Goal: Task Accomplishment & Management: Use online tool/utility

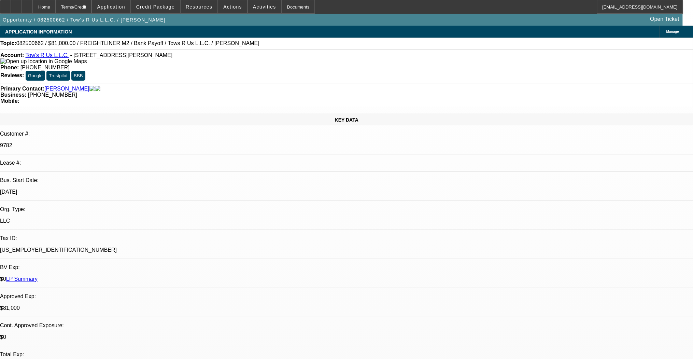
select select "0.1"
select select "2"
select select "0.1"
select select "2"
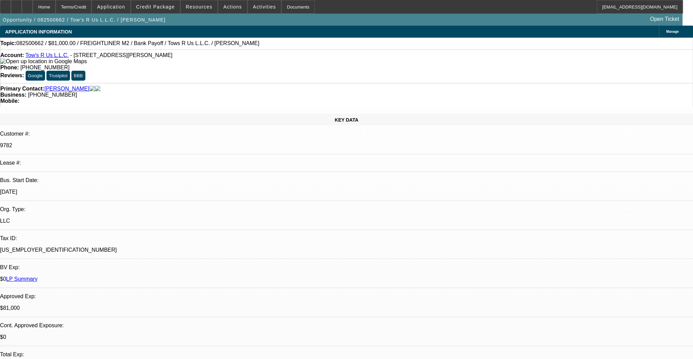
select select "0.1"
select select "2"
select select "0.1"
select select "0"
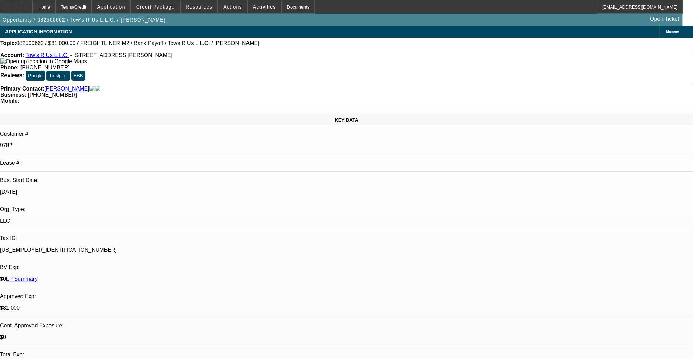
select select "2"
select select "0.1"
select select "1"
select select "2"
select select "4"
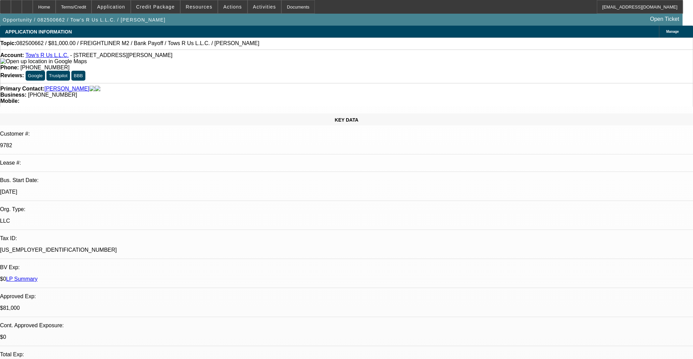
select select "1"
select select "2"
select select "4"
select select "1"
select select "2"
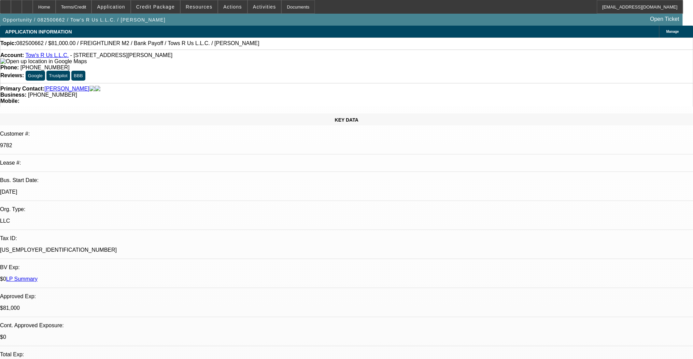
select select "4"
select select "1"
select select "2"
select select "4"
